Goal: Task Accomplishment & Management: Use online tool/utility

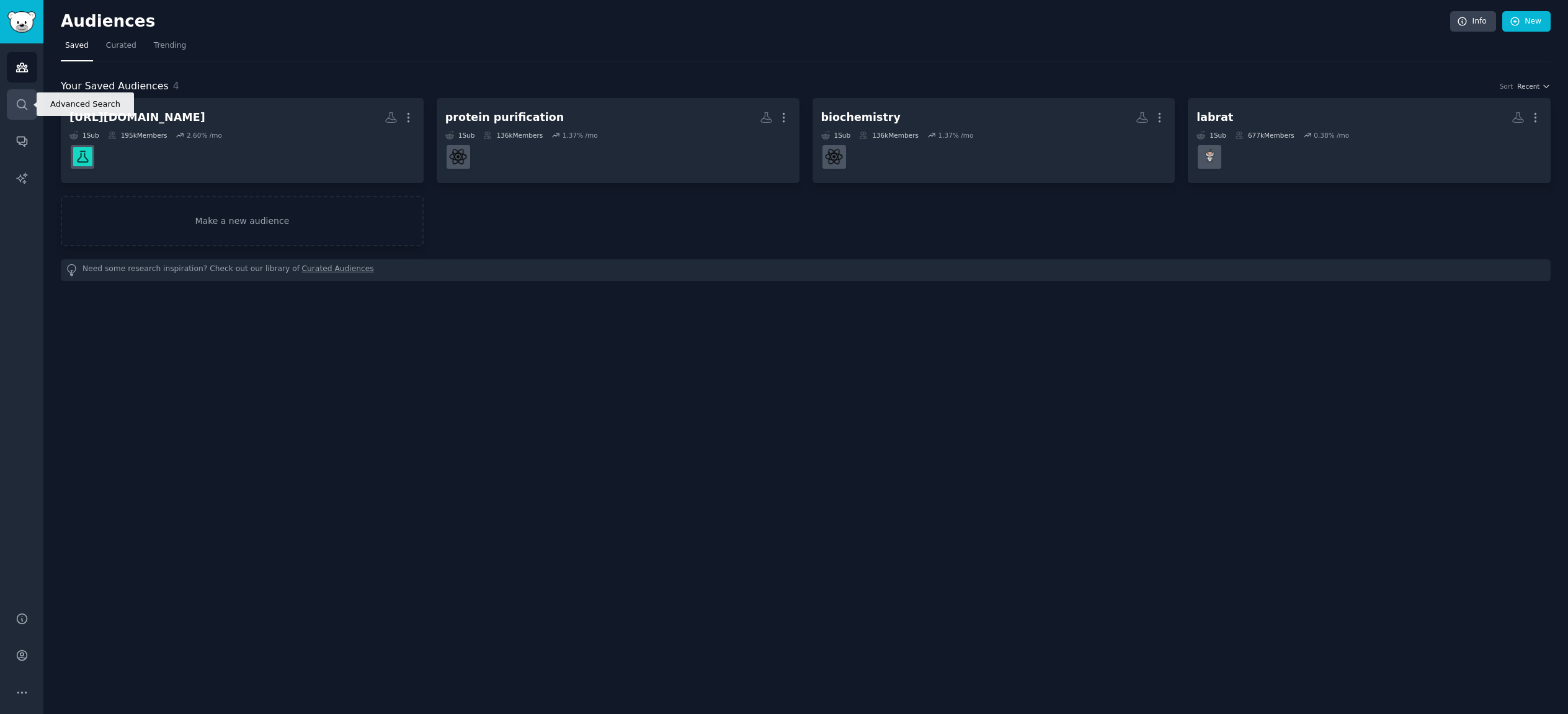
click at [25, 99] on icon "Sidebar" at bounding box center [22, 104] width 13 height 13
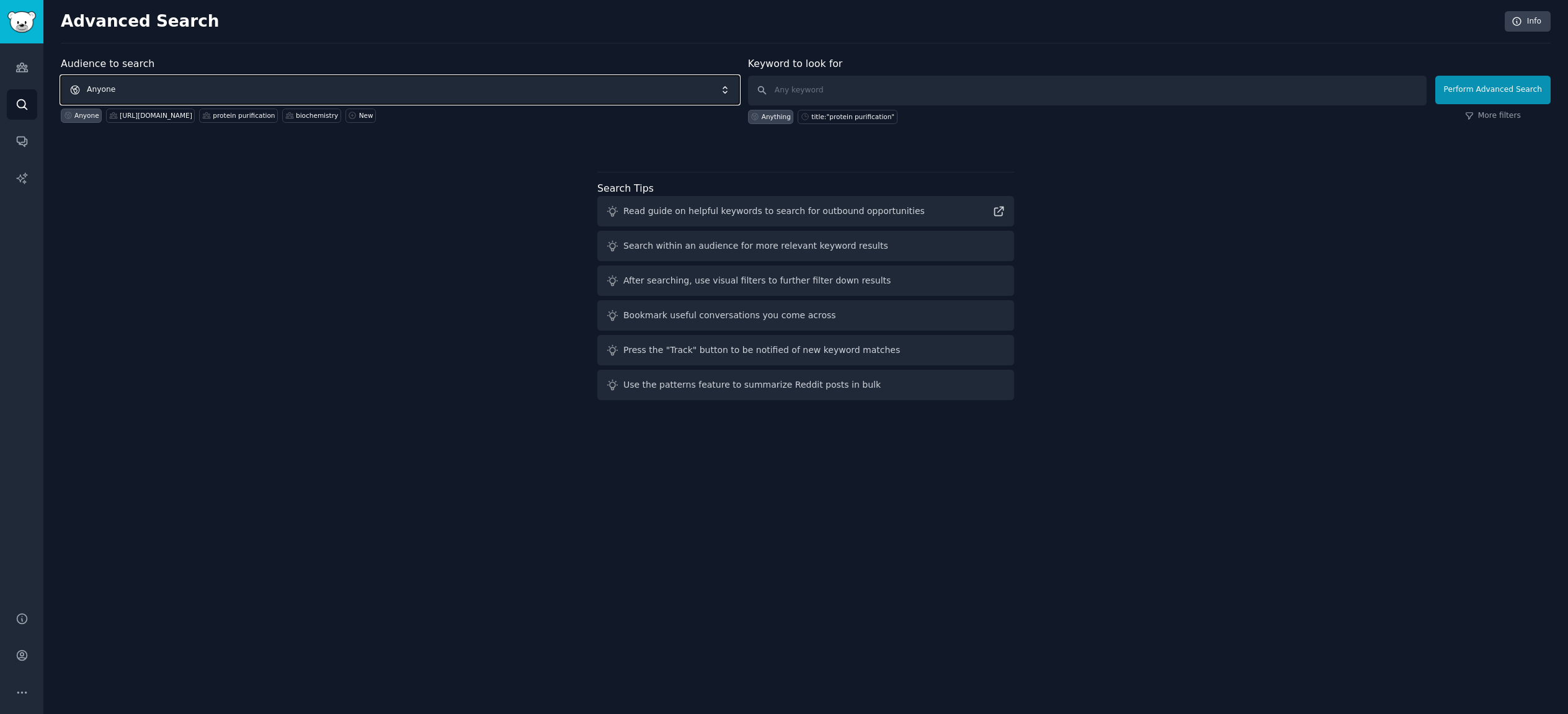
click at [337, 86] on span "Anyone" at bounding box center [400, 90] width 679 height 28
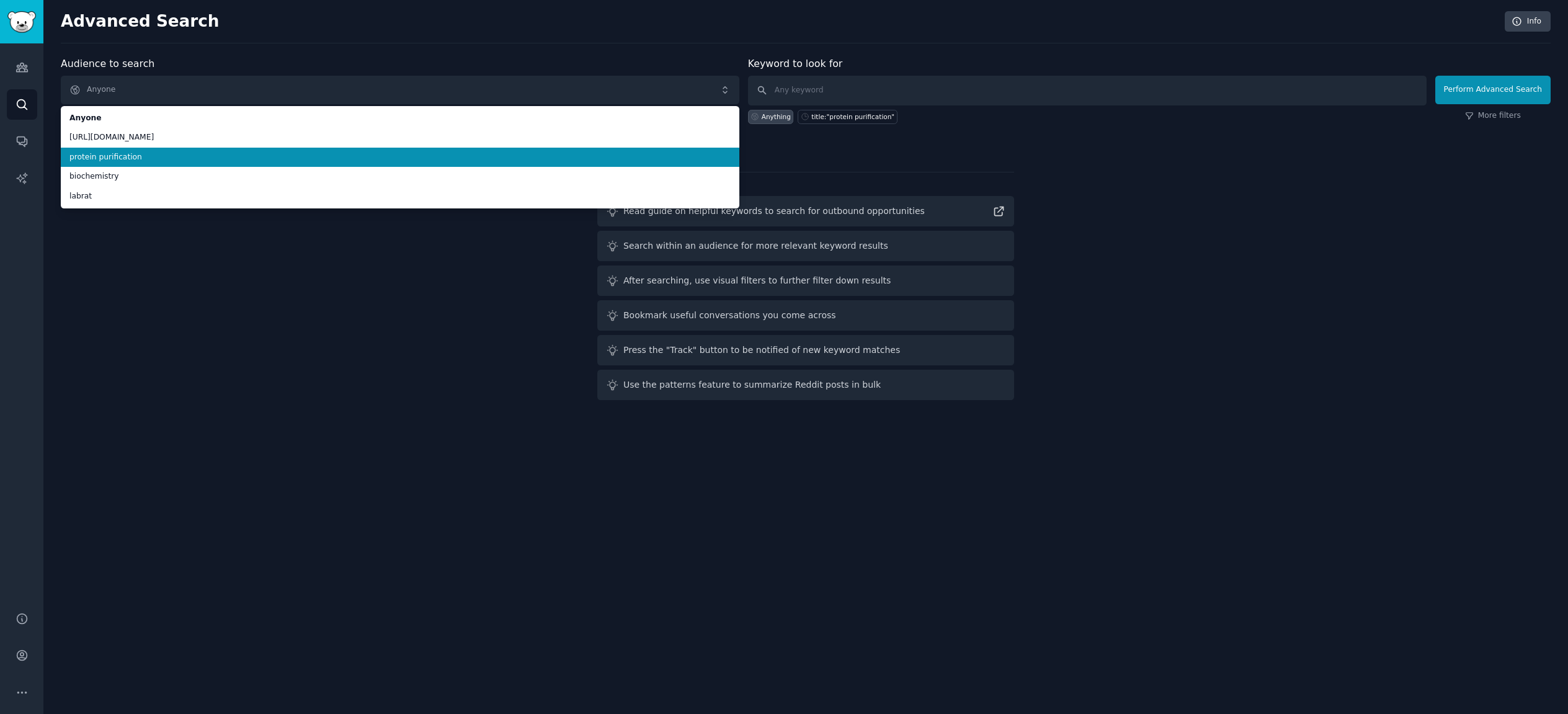
click at [263, 154] on span "protein purification" at bounding box center [400, 157] width 661 height 11
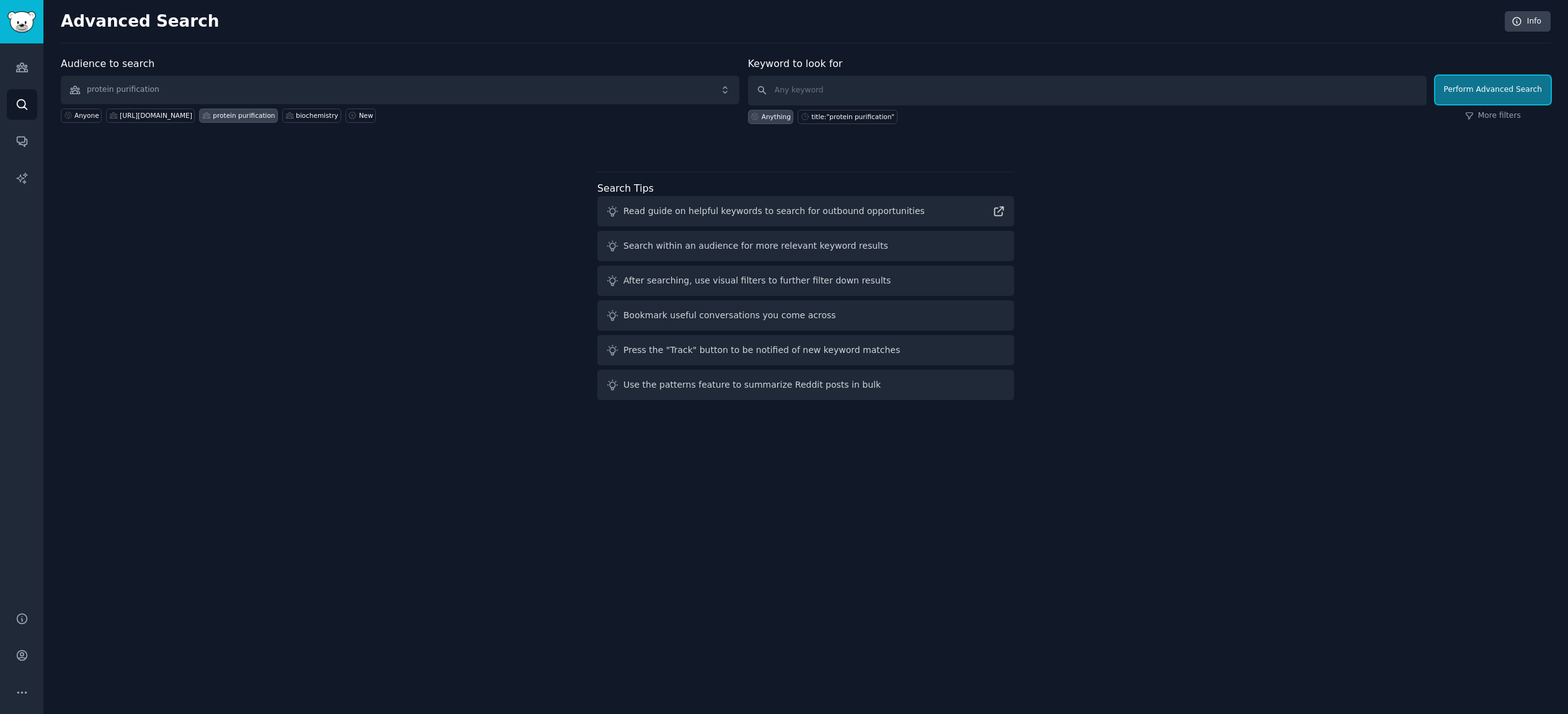
click at [1476, 91] on button "Perform Advanced Search" at bounding box center [1493, 90] width 115 height 28
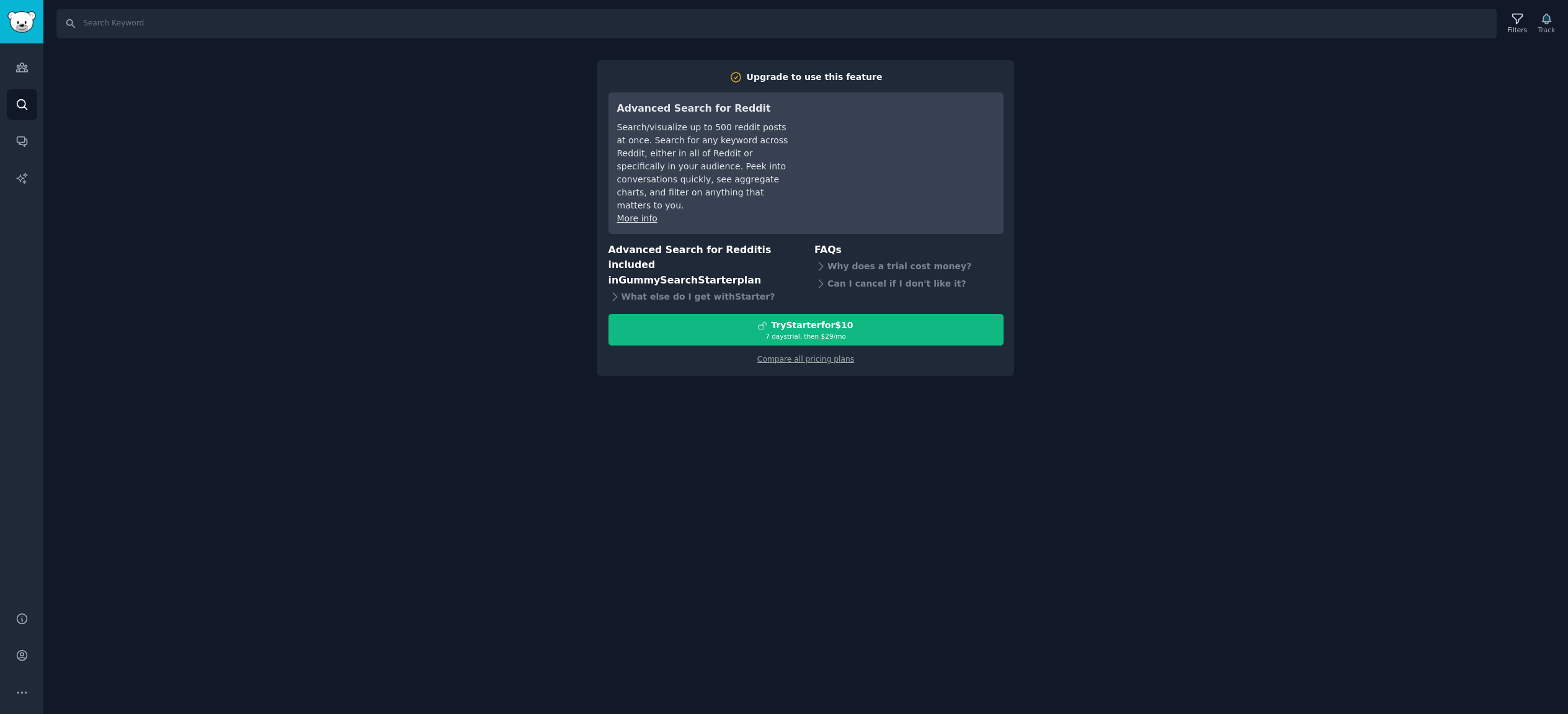
click at [458, 301] on div "Search Filters Track Upgrade to use this feature Advanced Search for Reddit Sea…" at bounding box center [806, 357] width 1525 height 714
click at [28, 63] on icon "Sidebar" at bounding box center [22, 67] width 13 height 13
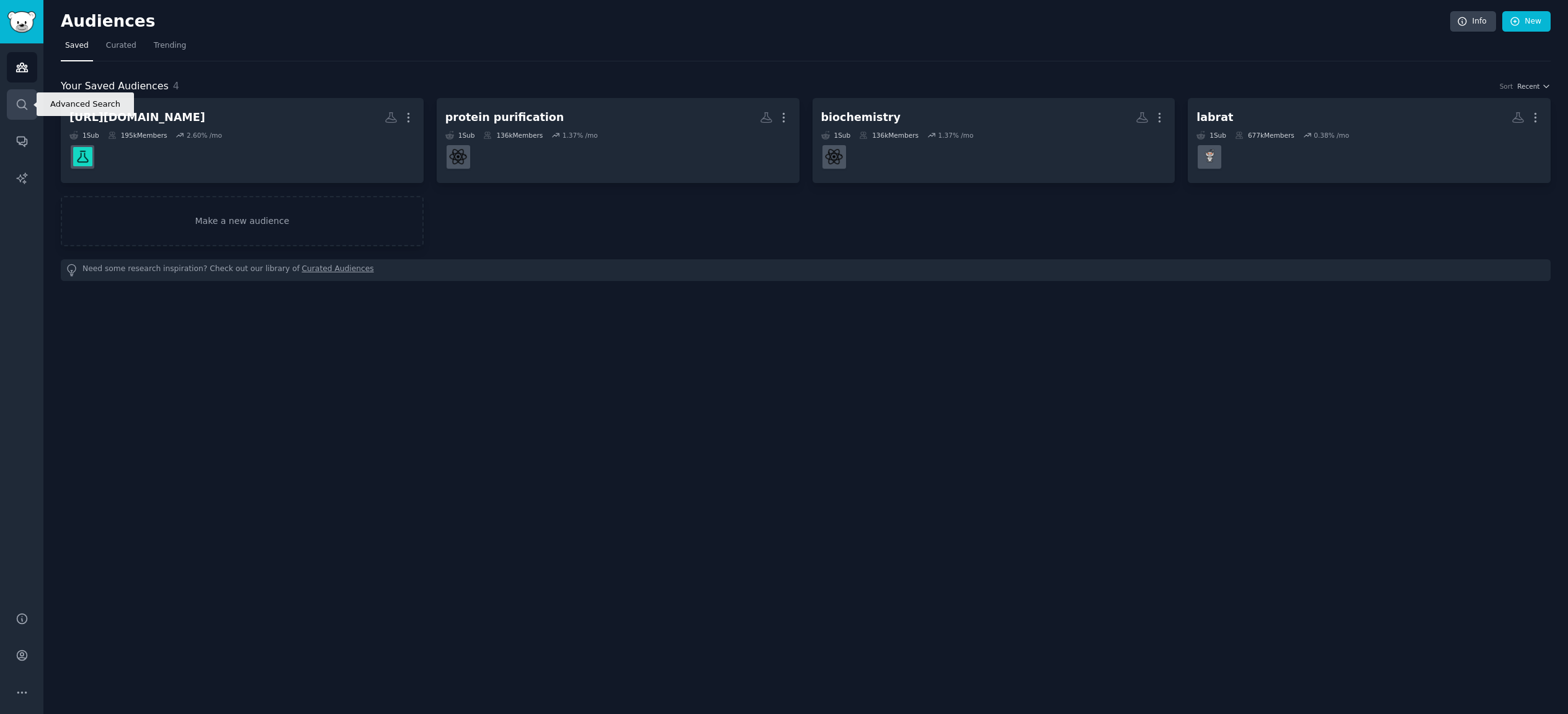
click at [20, 105] on icon "Sidebar" at bounding box center [22, 104] width 13 height 13
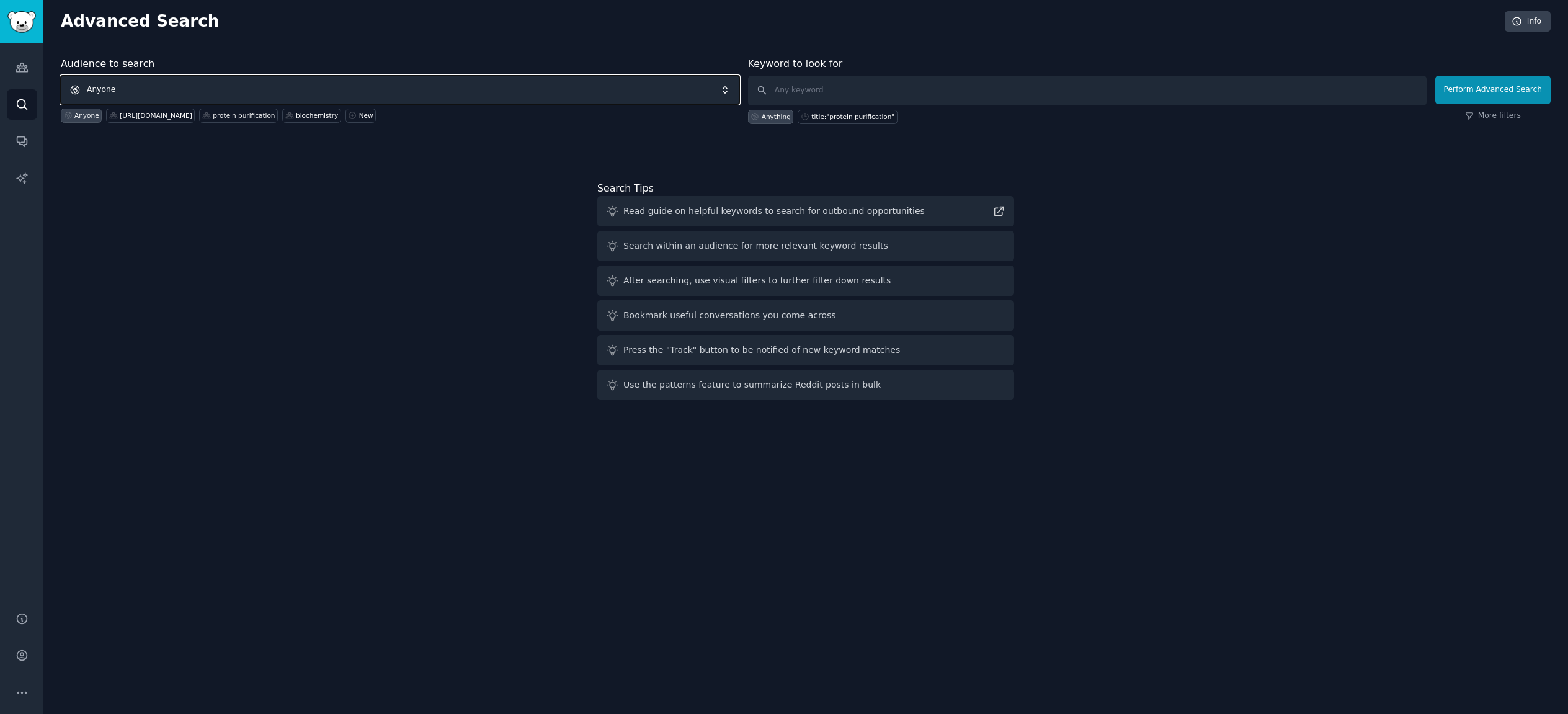
click at [146, 85] on span "Anyone" at bounding box center [400, 90] width 679 height 28
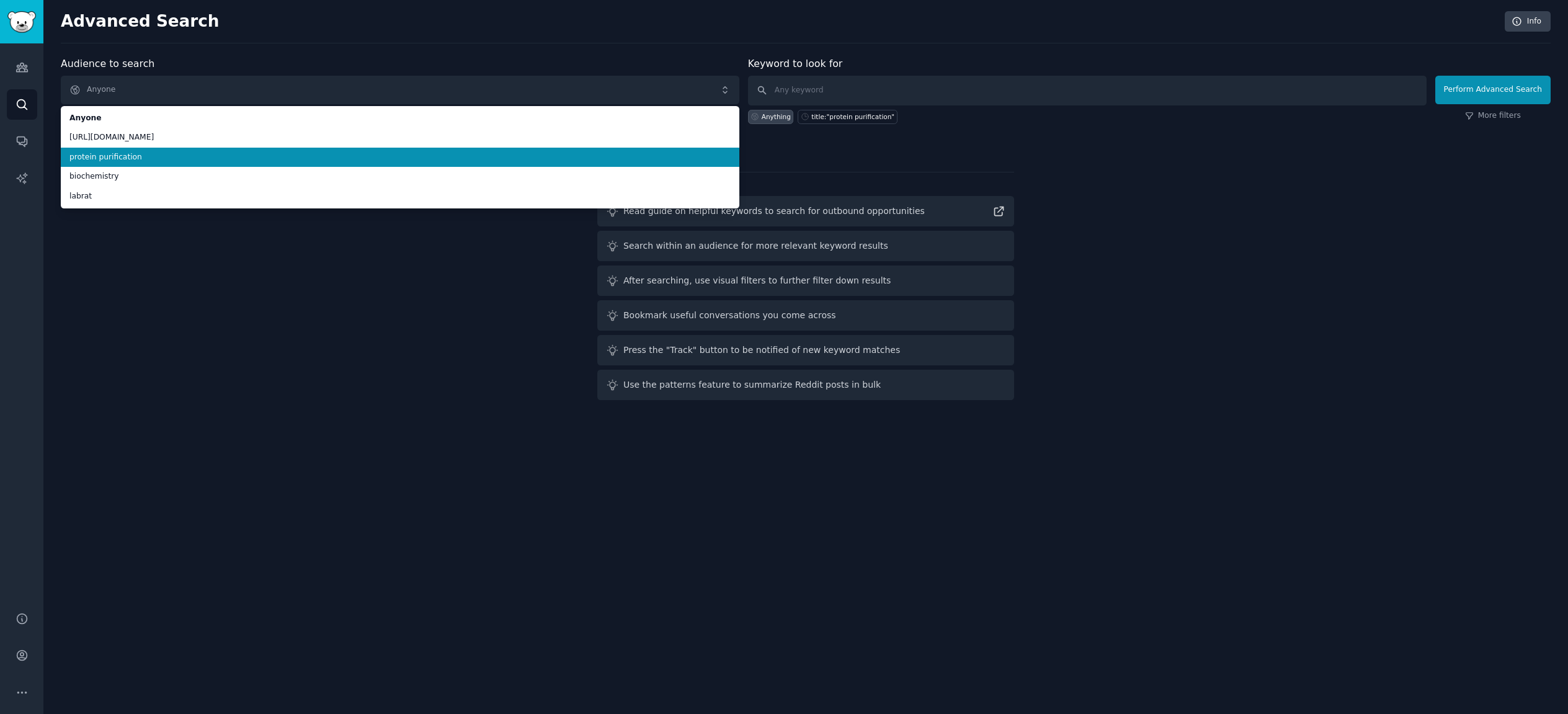
click at [150, 156] on span "protein purification" at bounding box center [400, 157] width 661 height 11
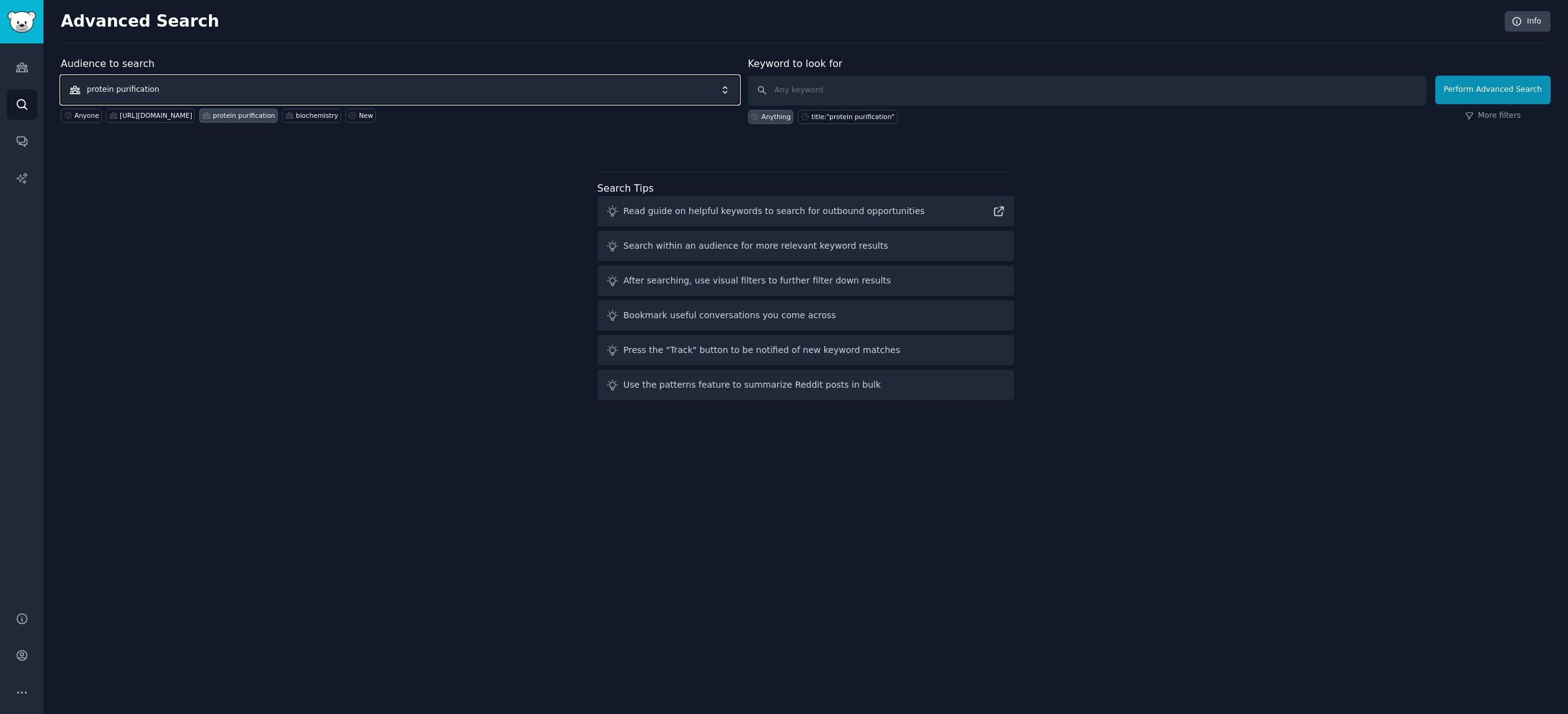
click at [190, 90] on span "protein purification" at bounding box center [400, 90] width 679 height 28
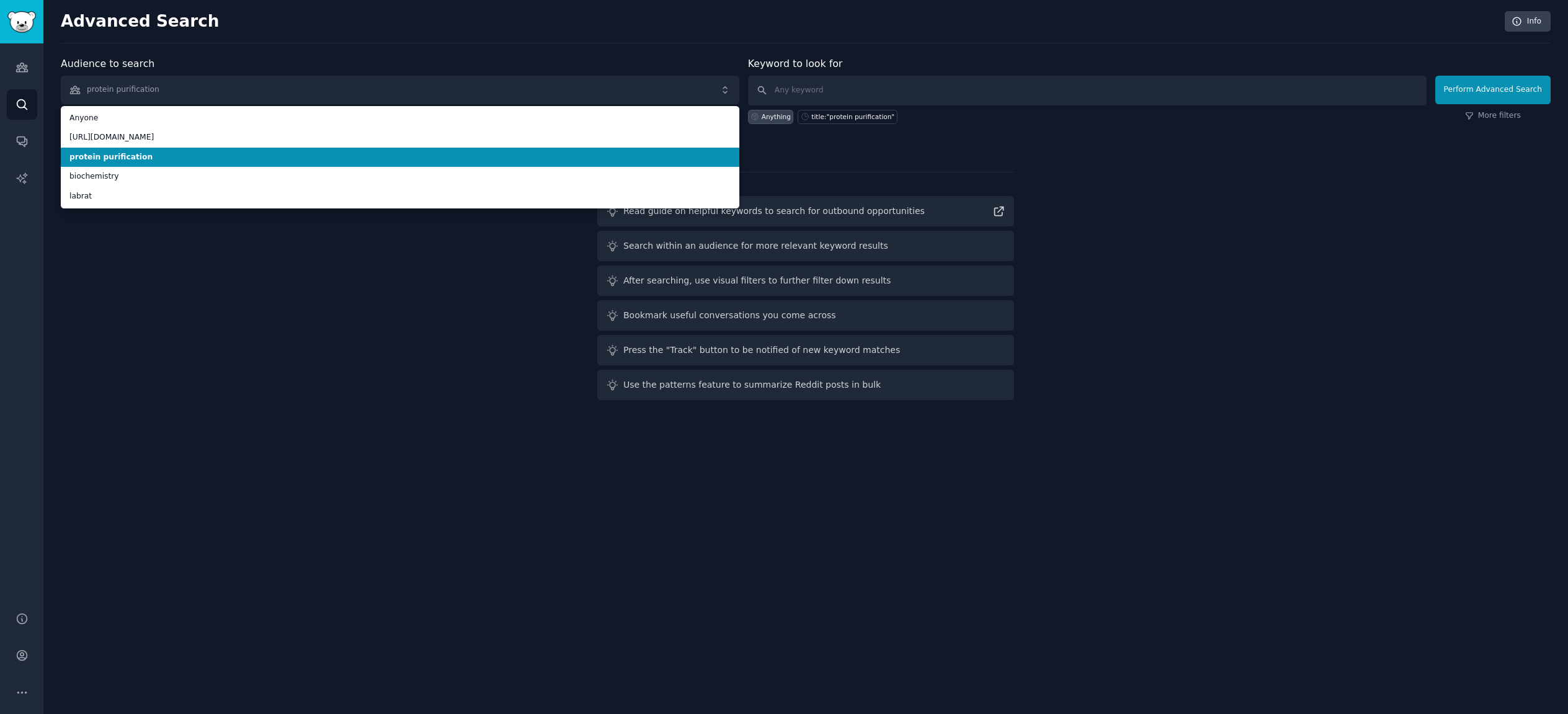
click at [241, 159] on span "protein purification" at bounding box center [400, 157] width 661 height 11
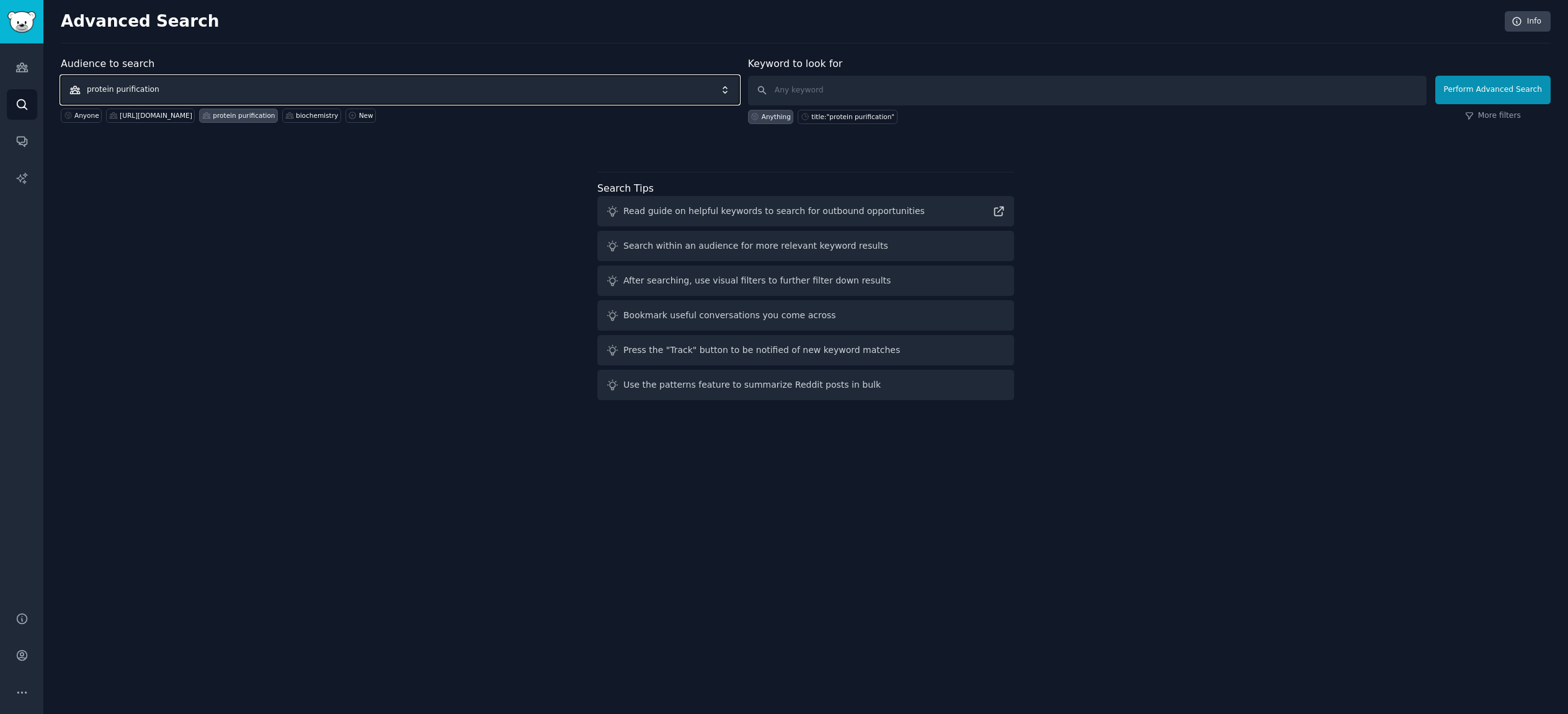
click at [478, 89] on span "protein purification" at bounding box center [400, 90] width 679 height 28
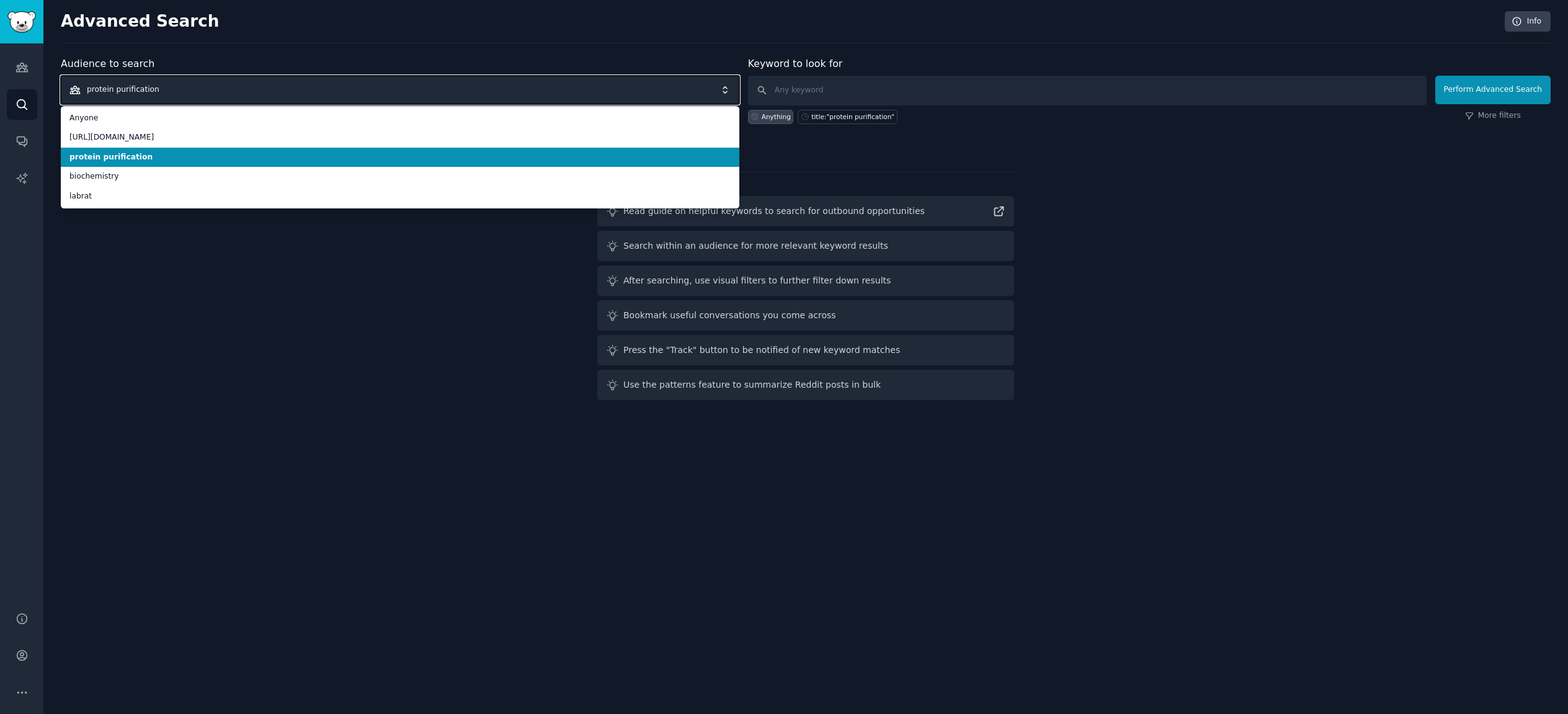
click at [478, 89] on span "protein purification" at bounding box center [400, 90] width 679 height 28
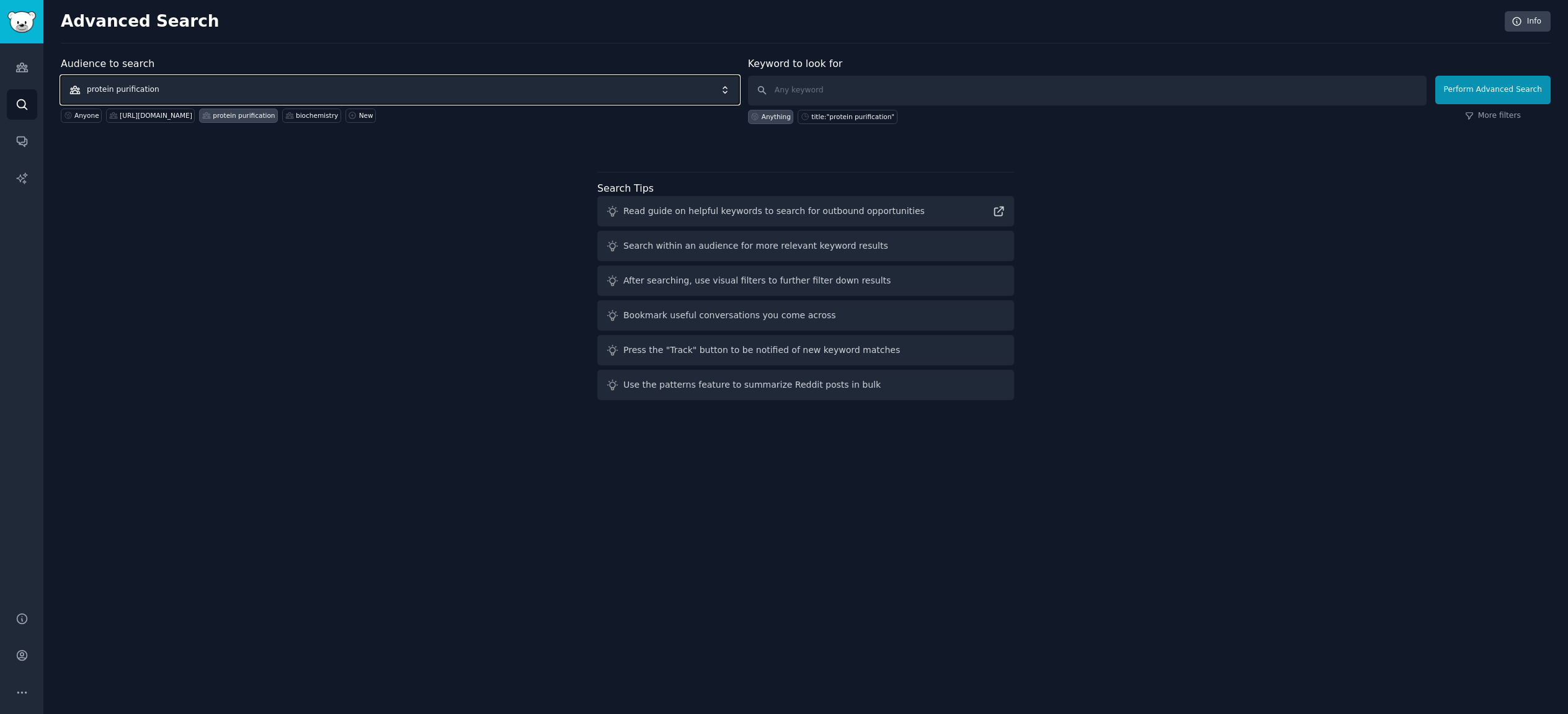
click at [478, 89] on span "protein purification" at bounding box center [400, 90] width 679 height 28
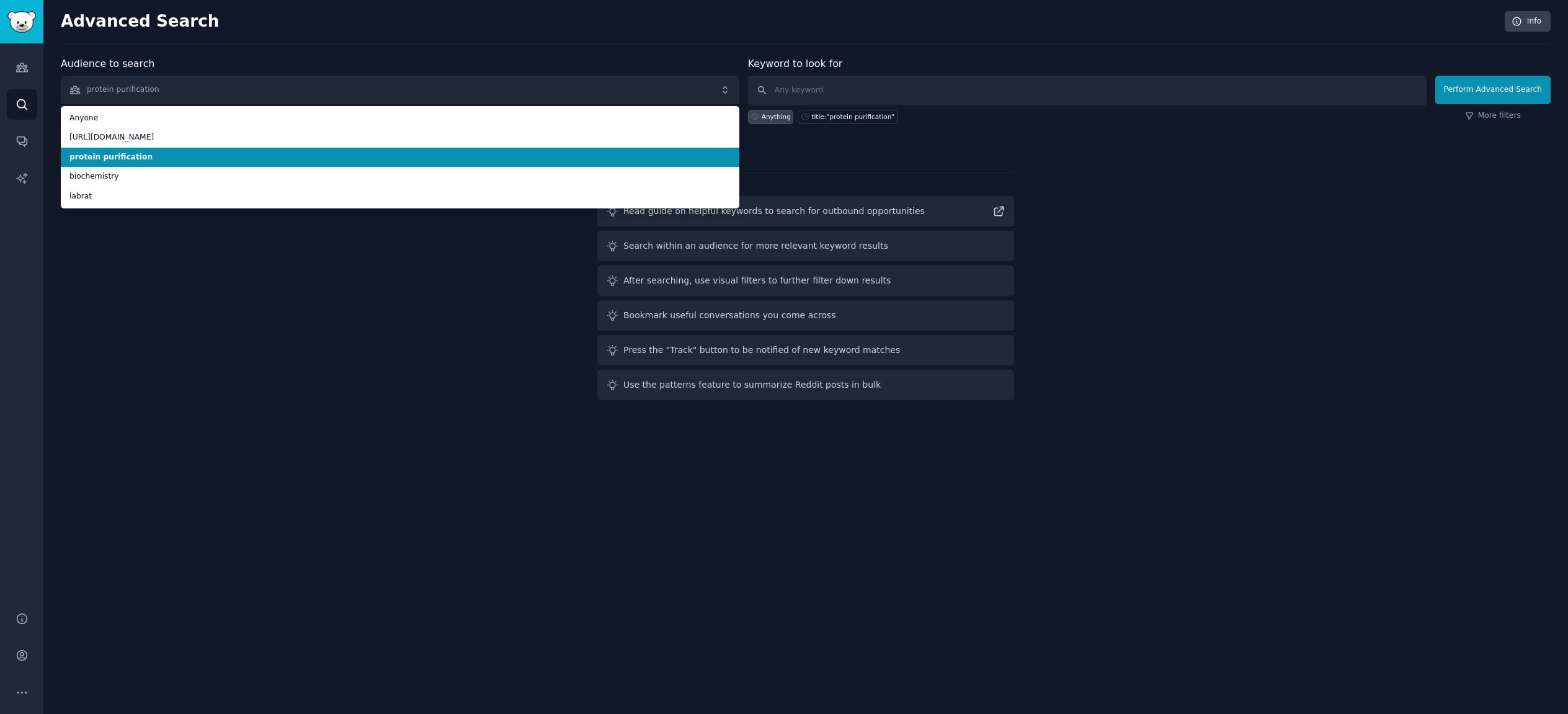
click at [195, 75] on div "Audience to search protein purification Anyone [URL][DOMAIN_NAME] protein purif…" at bounding box center [400, 90] width 679 height 68
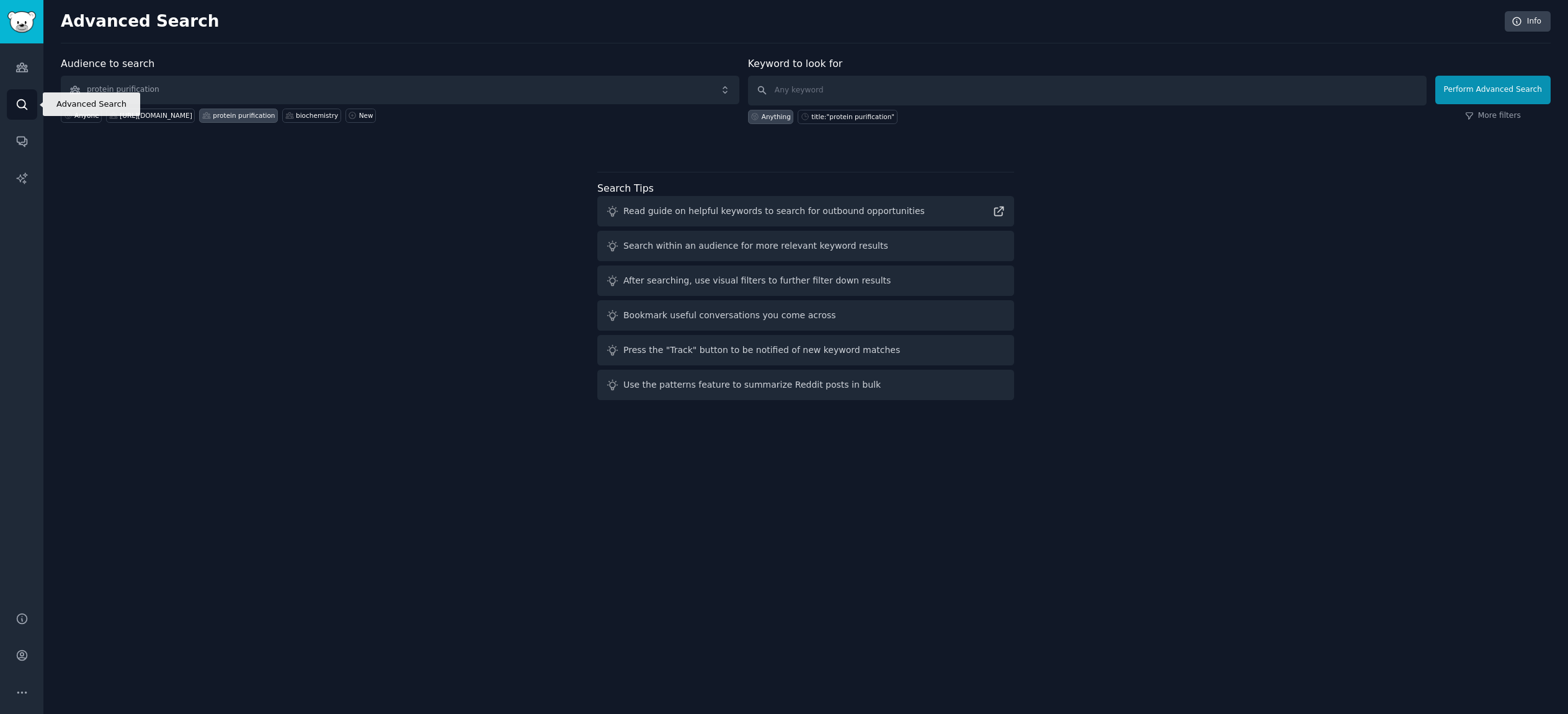
click at [19, 100] on icon "Sidebar" at bounding box center [22, 104] width 13 height 13
click at [25, 68] on icon "Sidebar" at bounding box center [22, 67] width 13 height 13
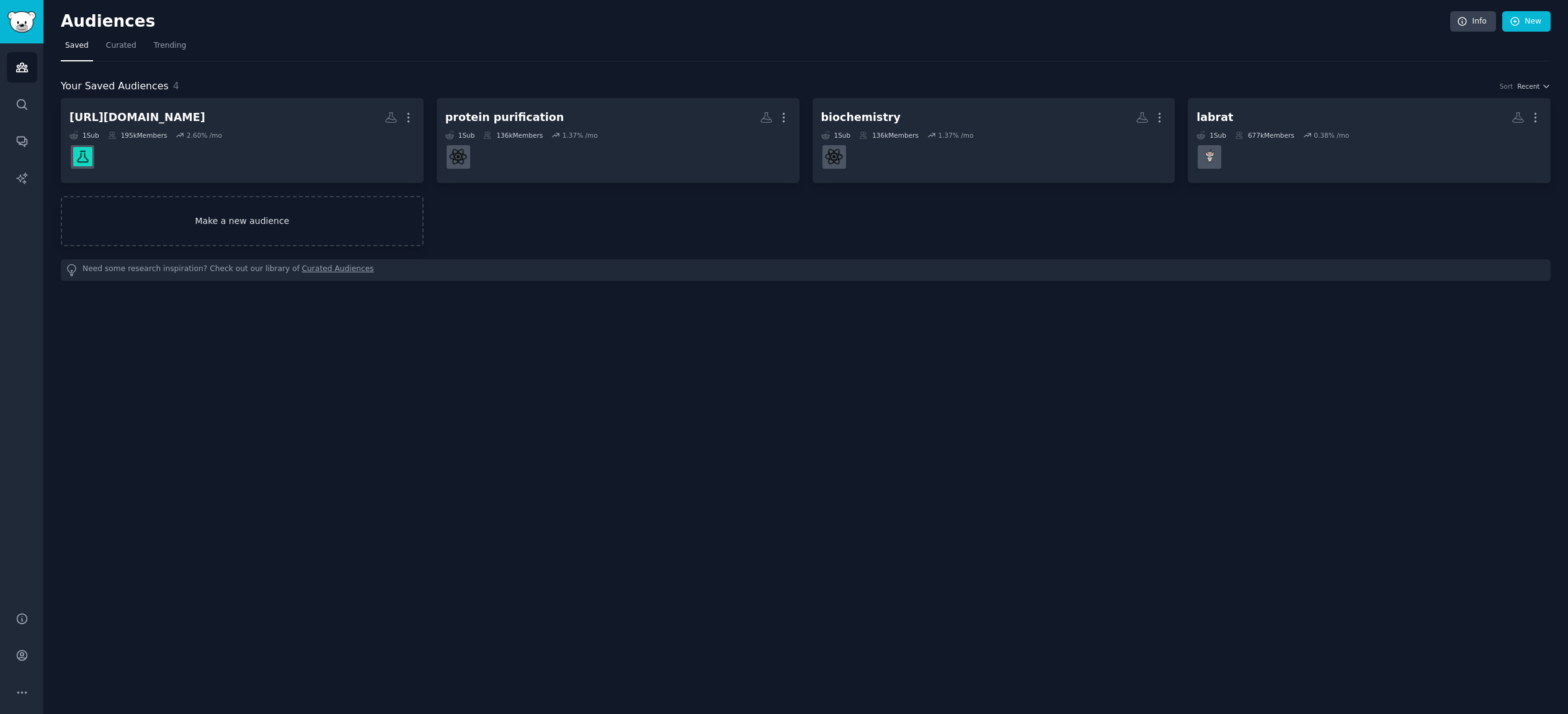
click at [231, 226] on link "Make a new audience" at bounding box center [243, 221] width 363 height 50
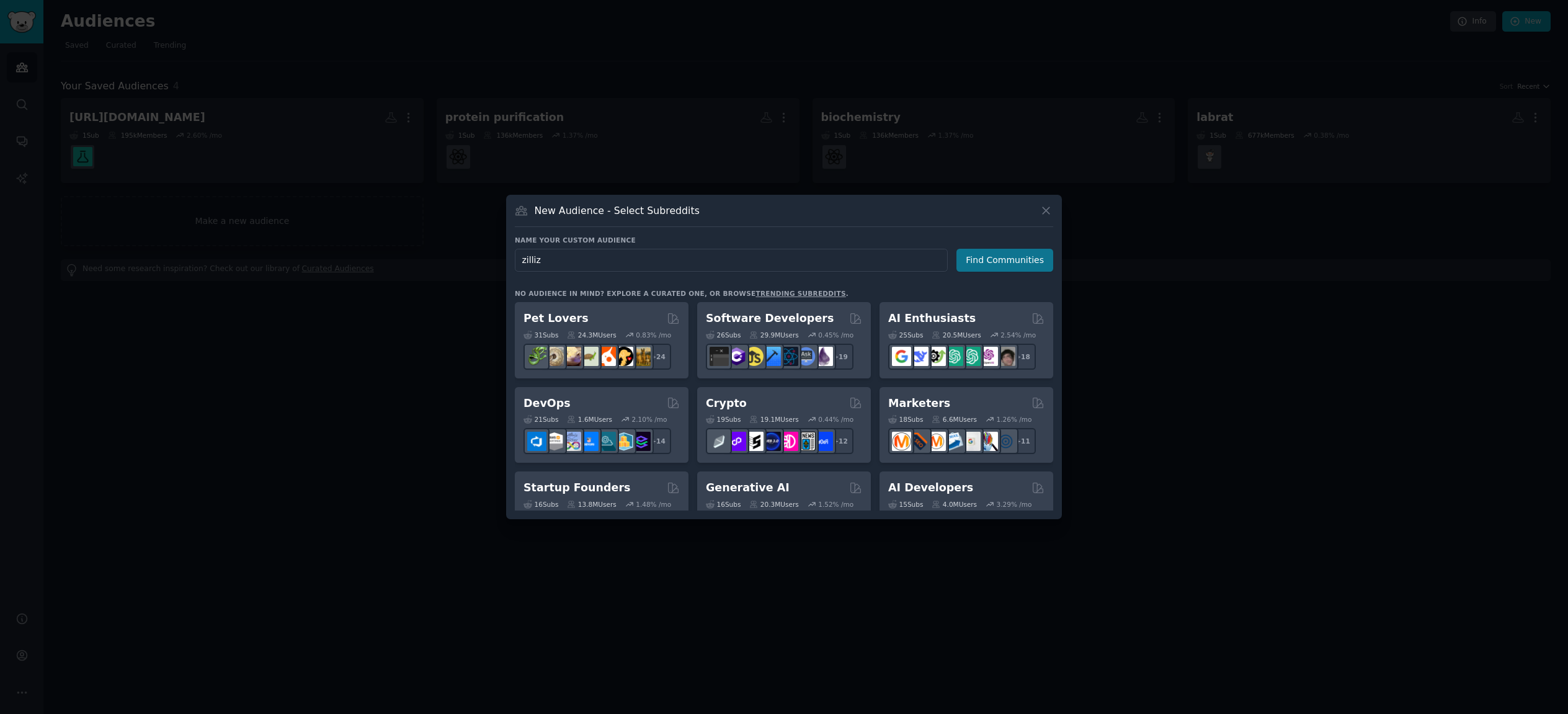
type input "zilliz"
click at [1004, 265] on button "Find Communities" at bounding box center [1005, 260] width 97 height 23
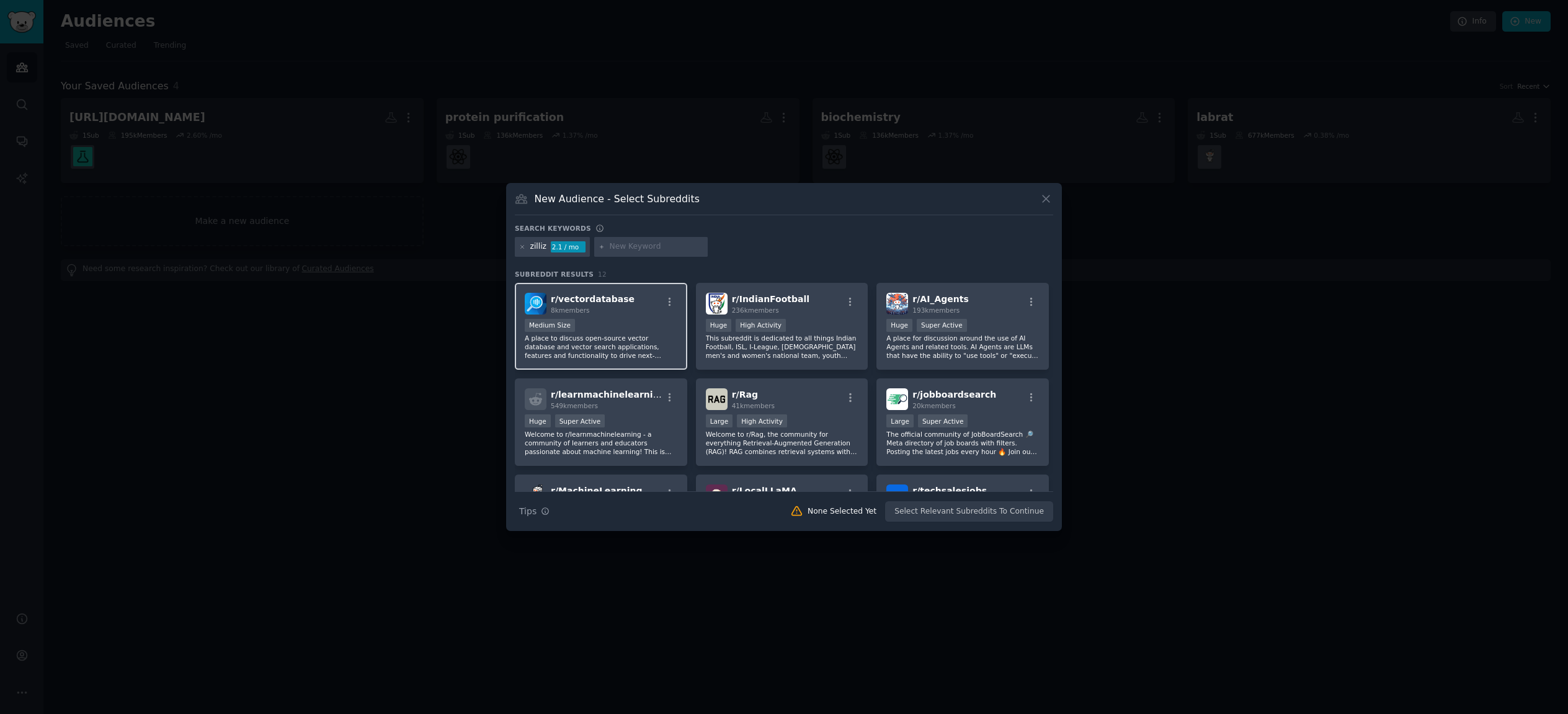
click at [601, 299] on span "r/ vectordatabase" at bounding box center [593, 299] width 84 height 10
drag, startPoint x: 1214, startPoint y: 362, endPoint x: 1197, endPoint y: 364, distance: 17.1
click at [1211, 362] on div at bounding box center [784, 357] width 1568 height 714
